Goal: Navigation & Orientation: Find specific page/section

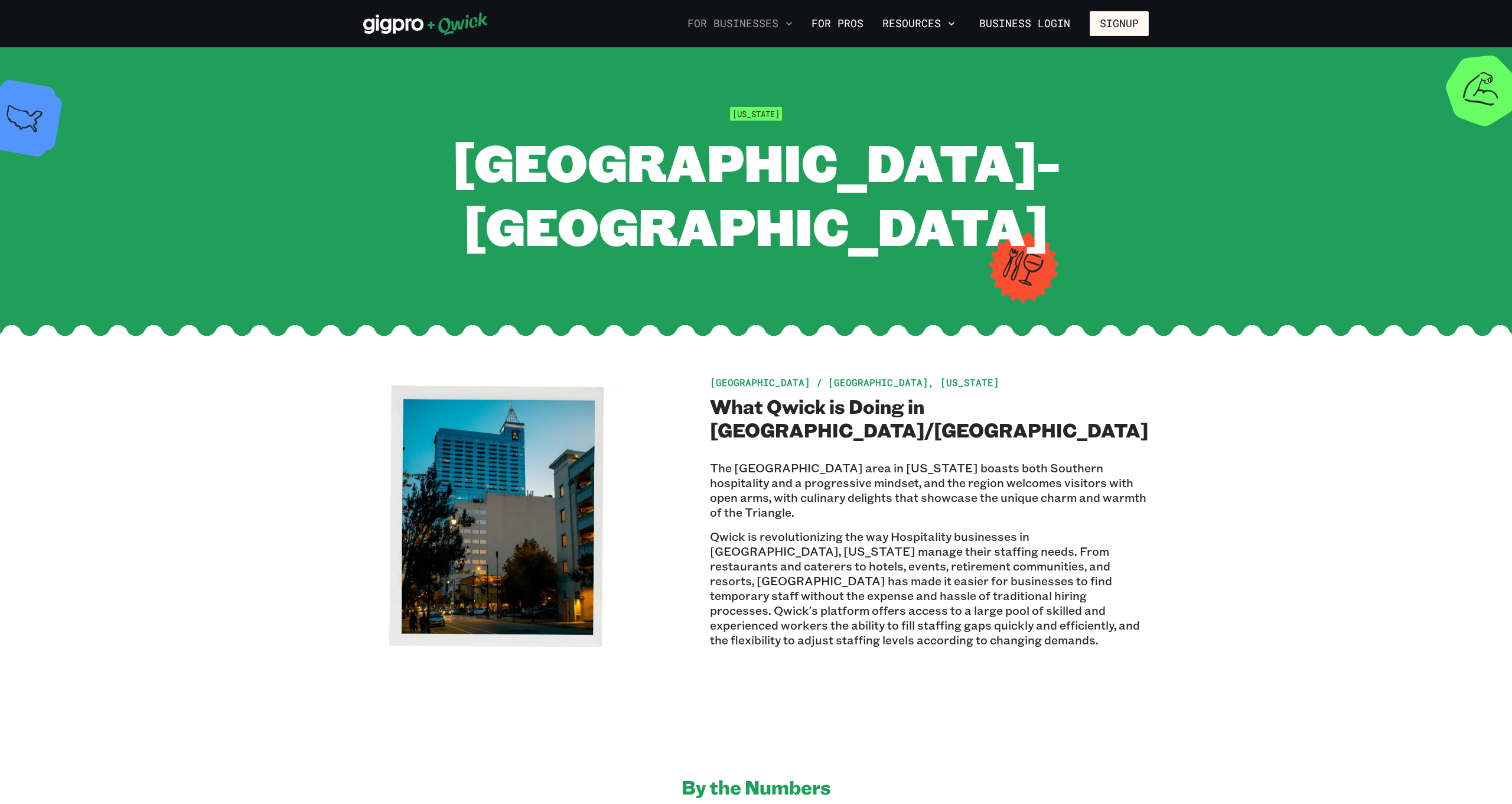
click at [787, 24] on icon "button" at bounding box center [789, 24] width 11 height 11
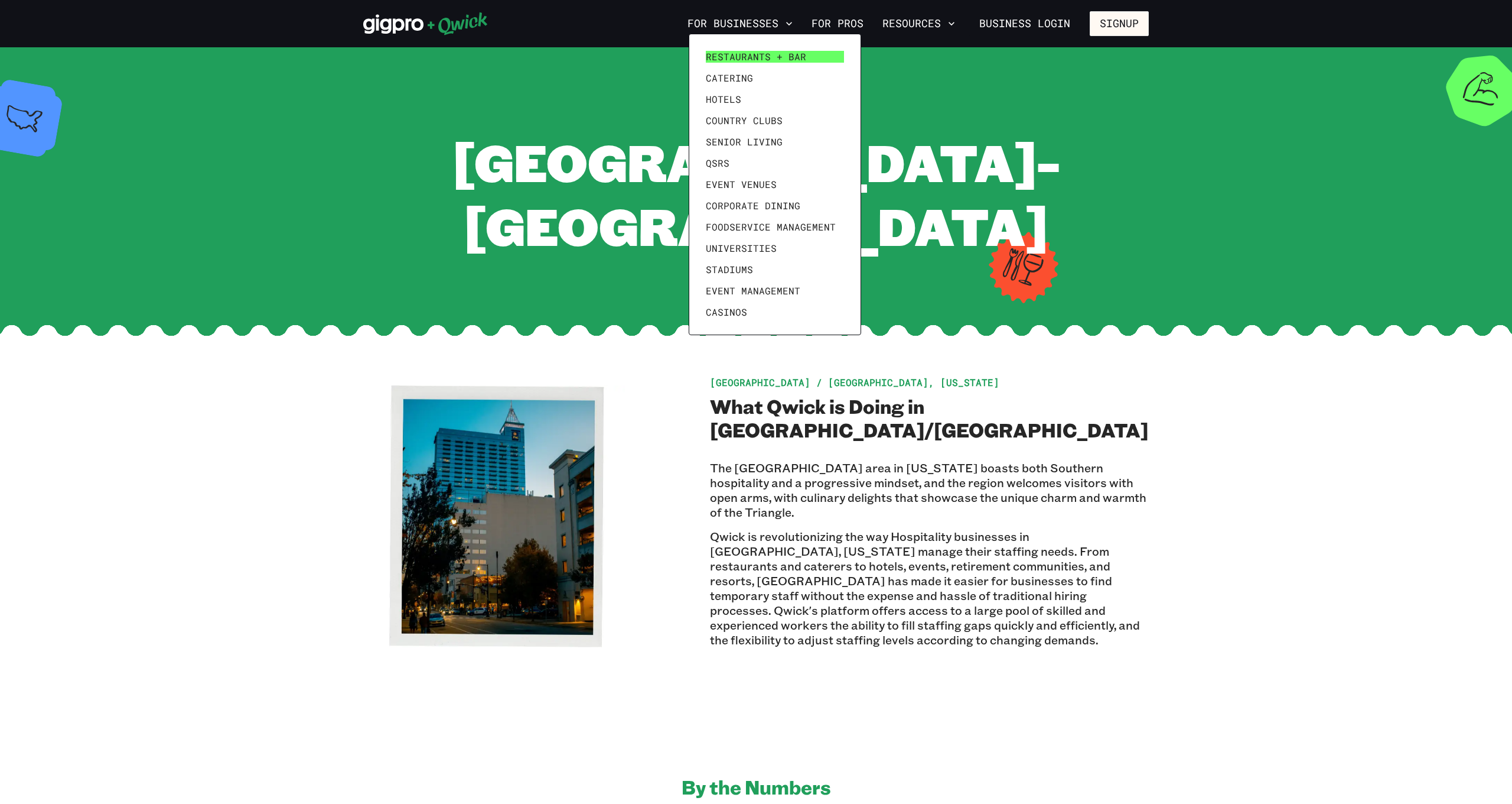
click at [780, 50] on span "Restaurants + Bar" at bounding box center [755, 56] width 100 height 11
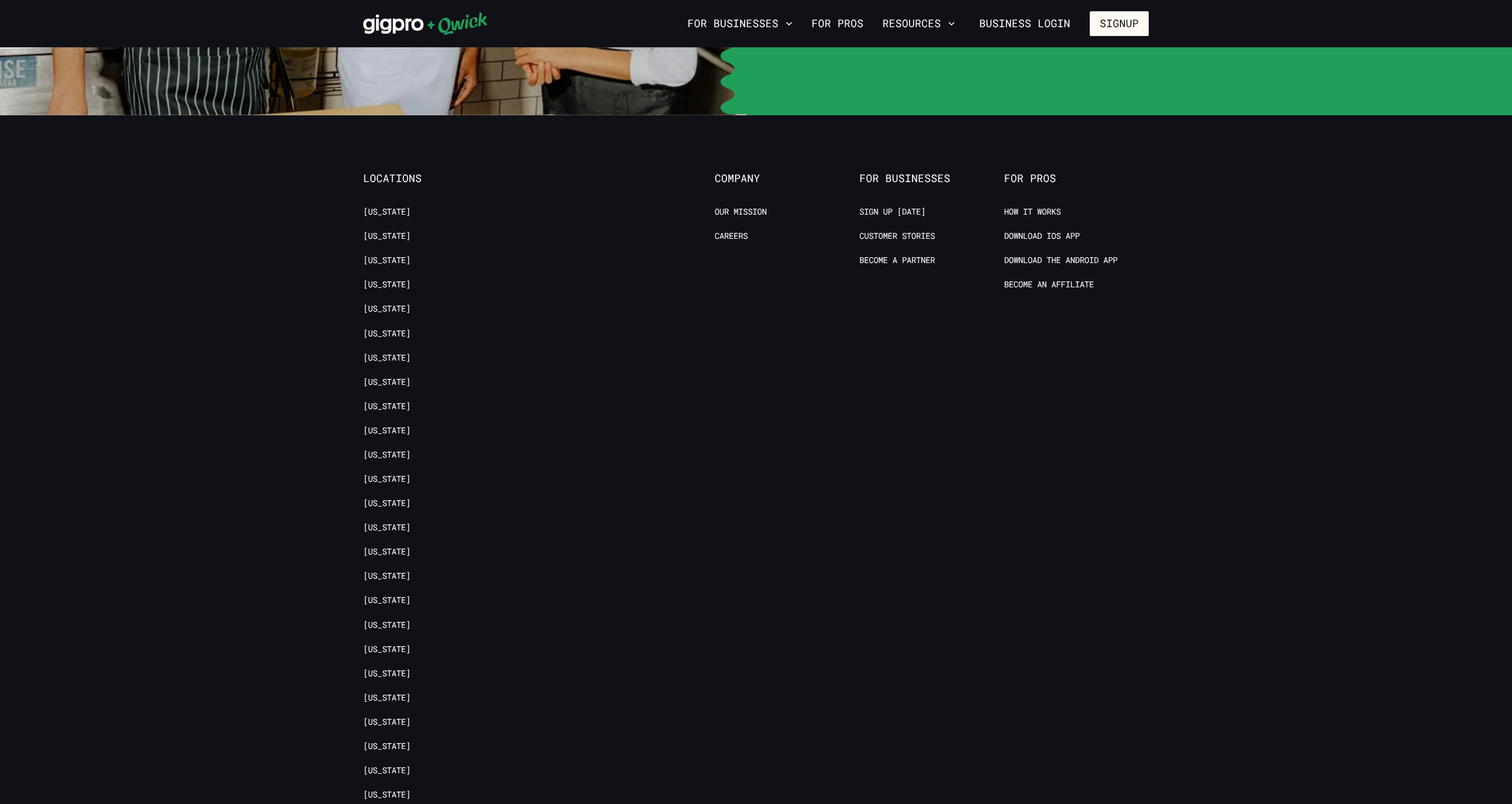
scroll to position [4556, 0]
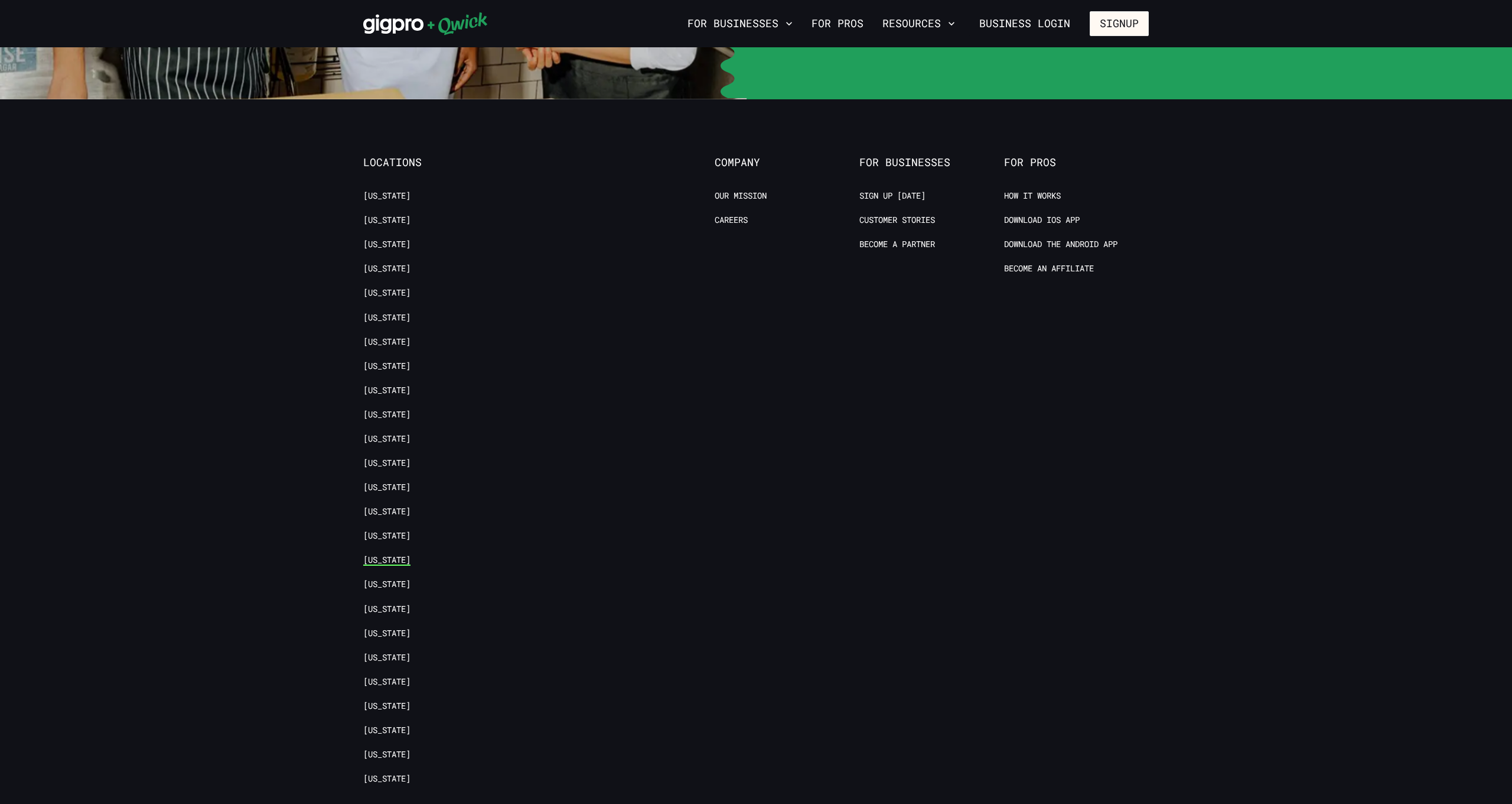
click at [410, 554] on link "[US_STATE]" at bounding box center [387, 560] width 48 height 11
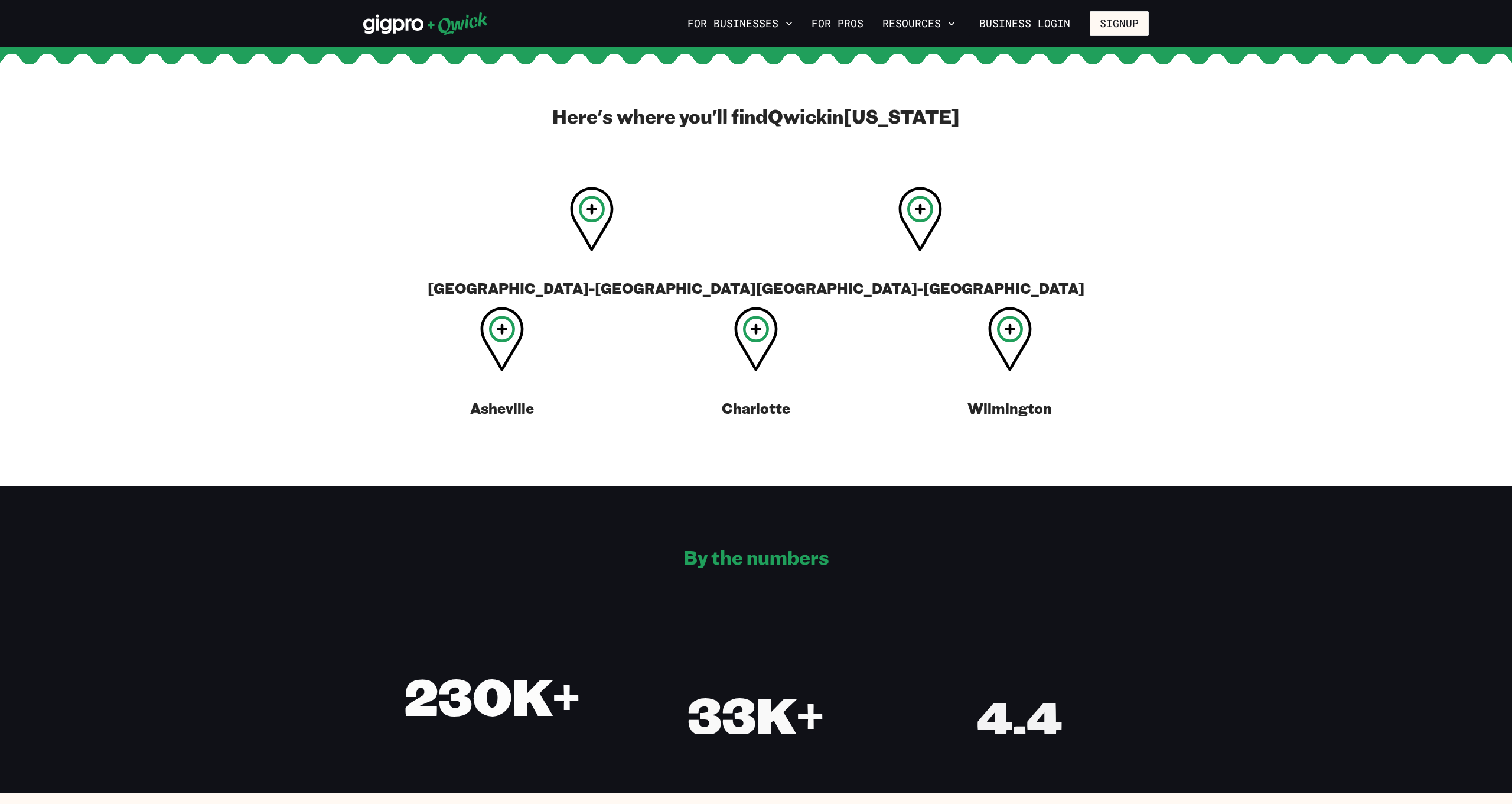
scroll to position [458, 0]
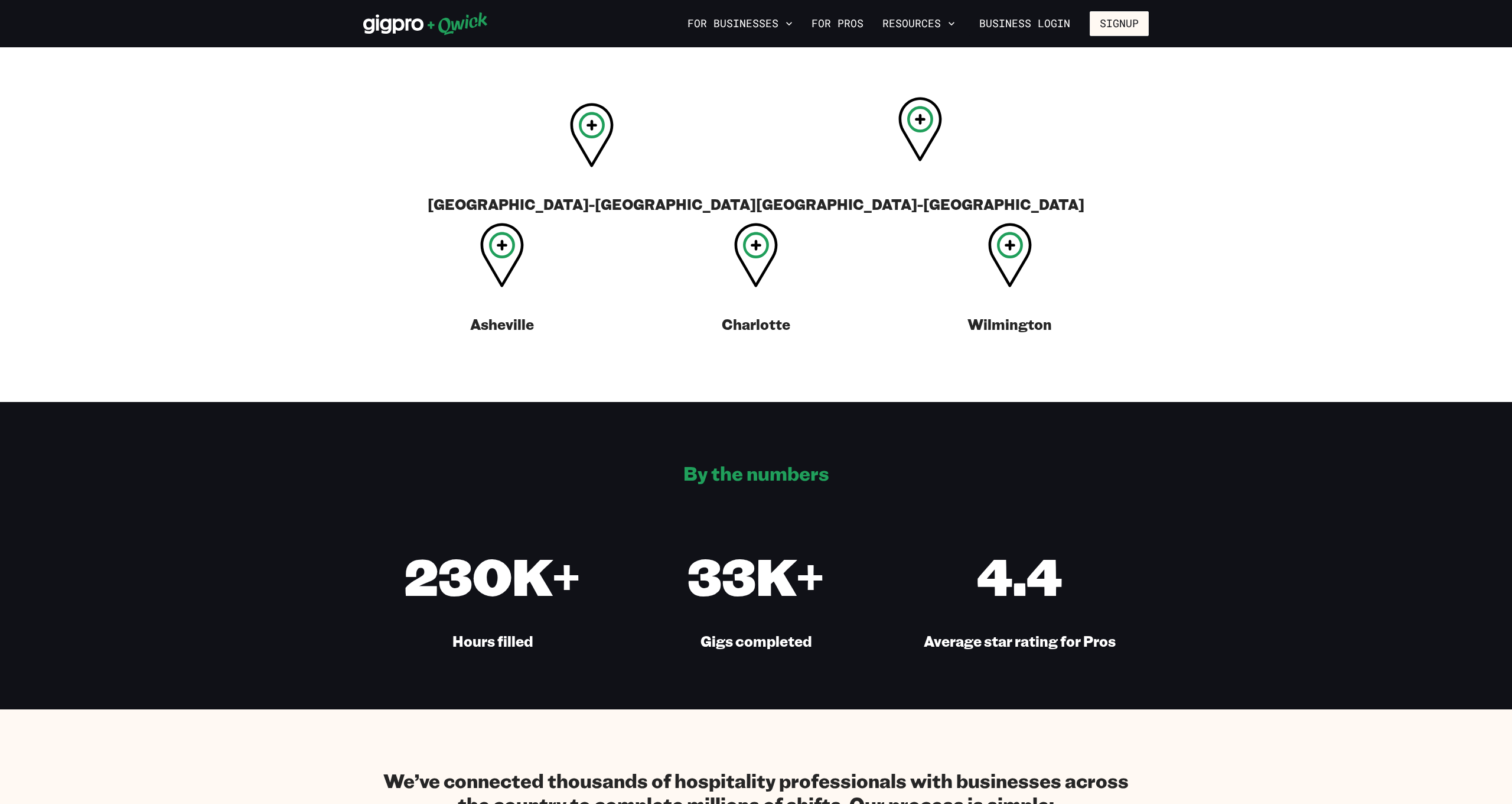
click at [898, 161] on icon at bounding box center [920, 130] width 44 height 65
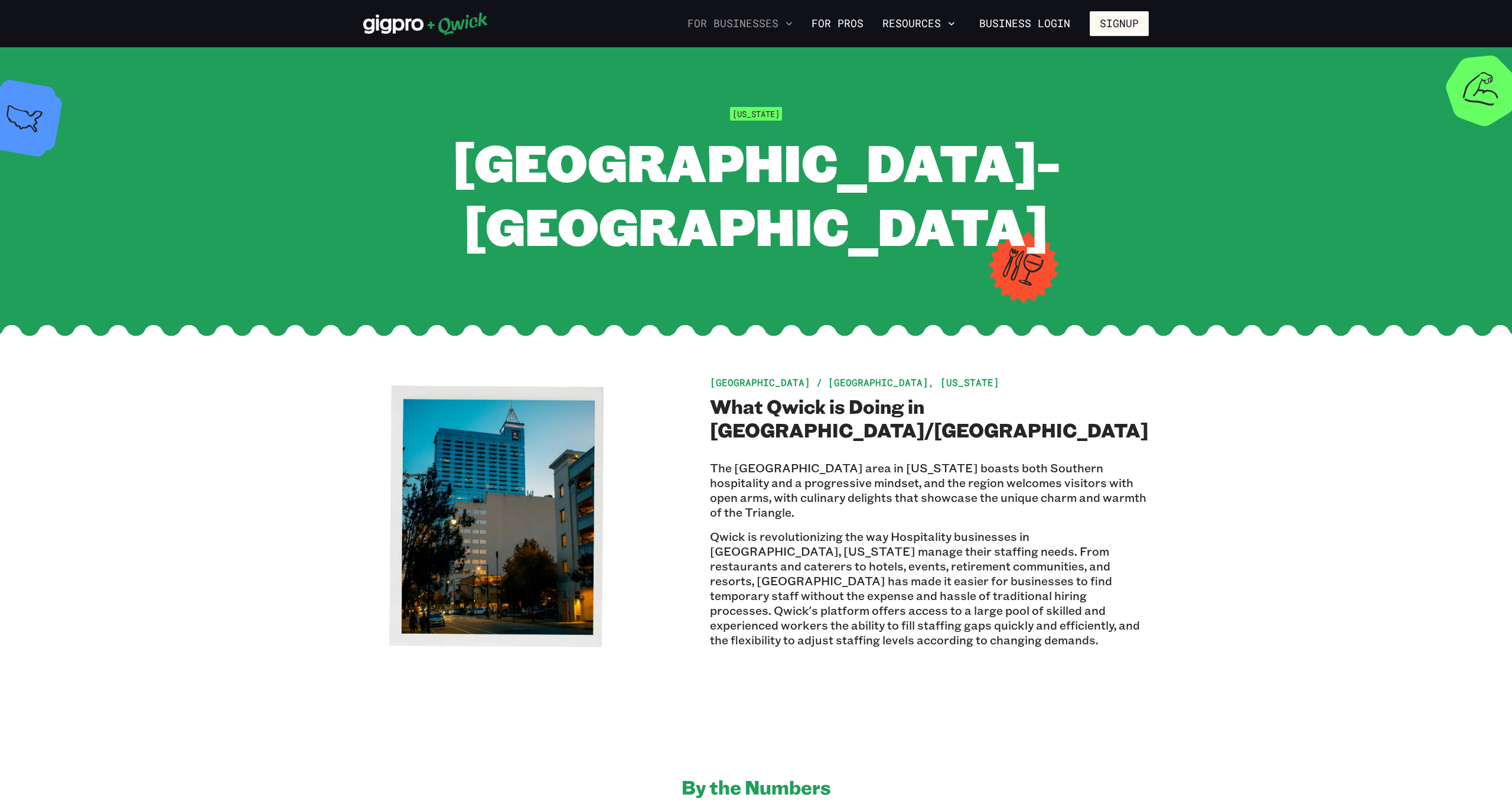
click at [787, 26] on icon "button" at bounding box center [789, 24] width 11 height 11
